Goal: Transaction & Acquisition: Book appointment/travel/reservation

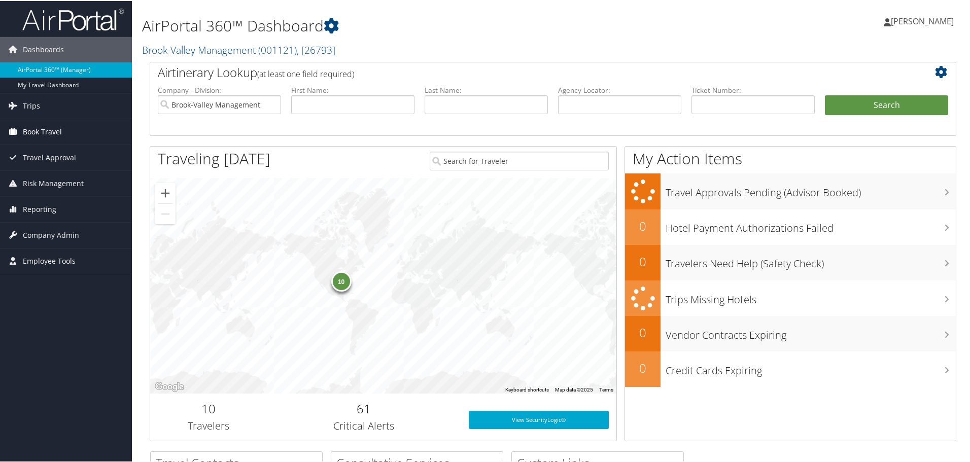
click at [39, 131] on span "Book Travel" at bounding box center [42, 130] width 39 height 25
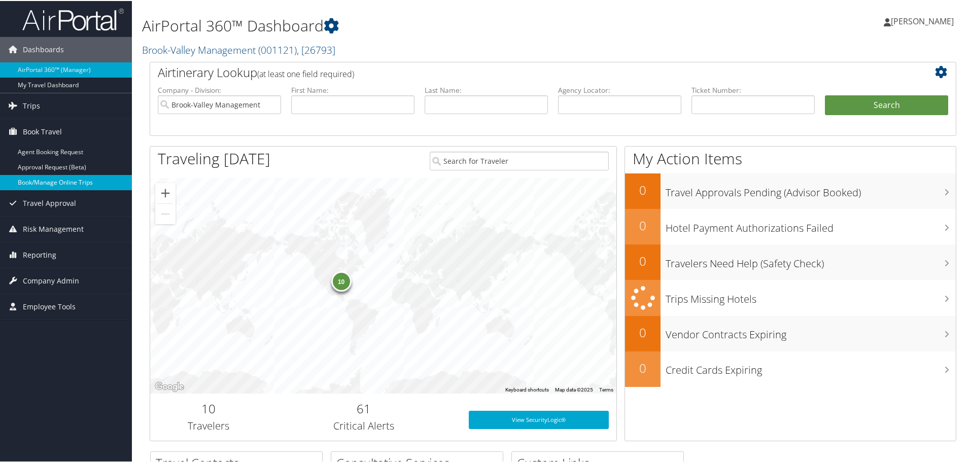
click at [32, 179] on link "Book/Manage Online Trips" at bounding box center [66, 181] width 132 height 15
